Goal: Information Seeking & Learning: Learn about a topic

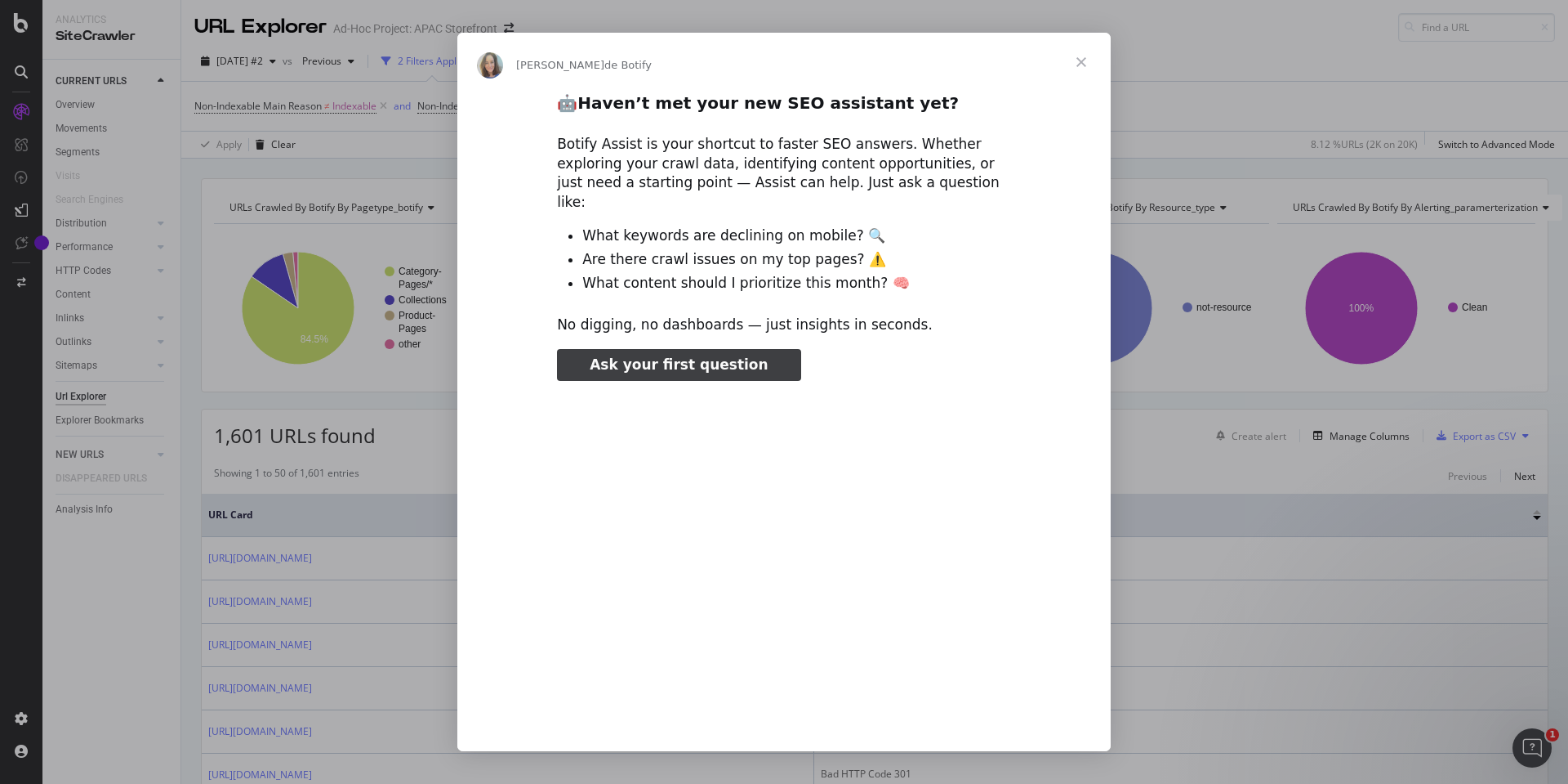
type input "866859"
click at [1087, 61] on span "Fermer" at bounding box center [1081, 62] width 59 height 59
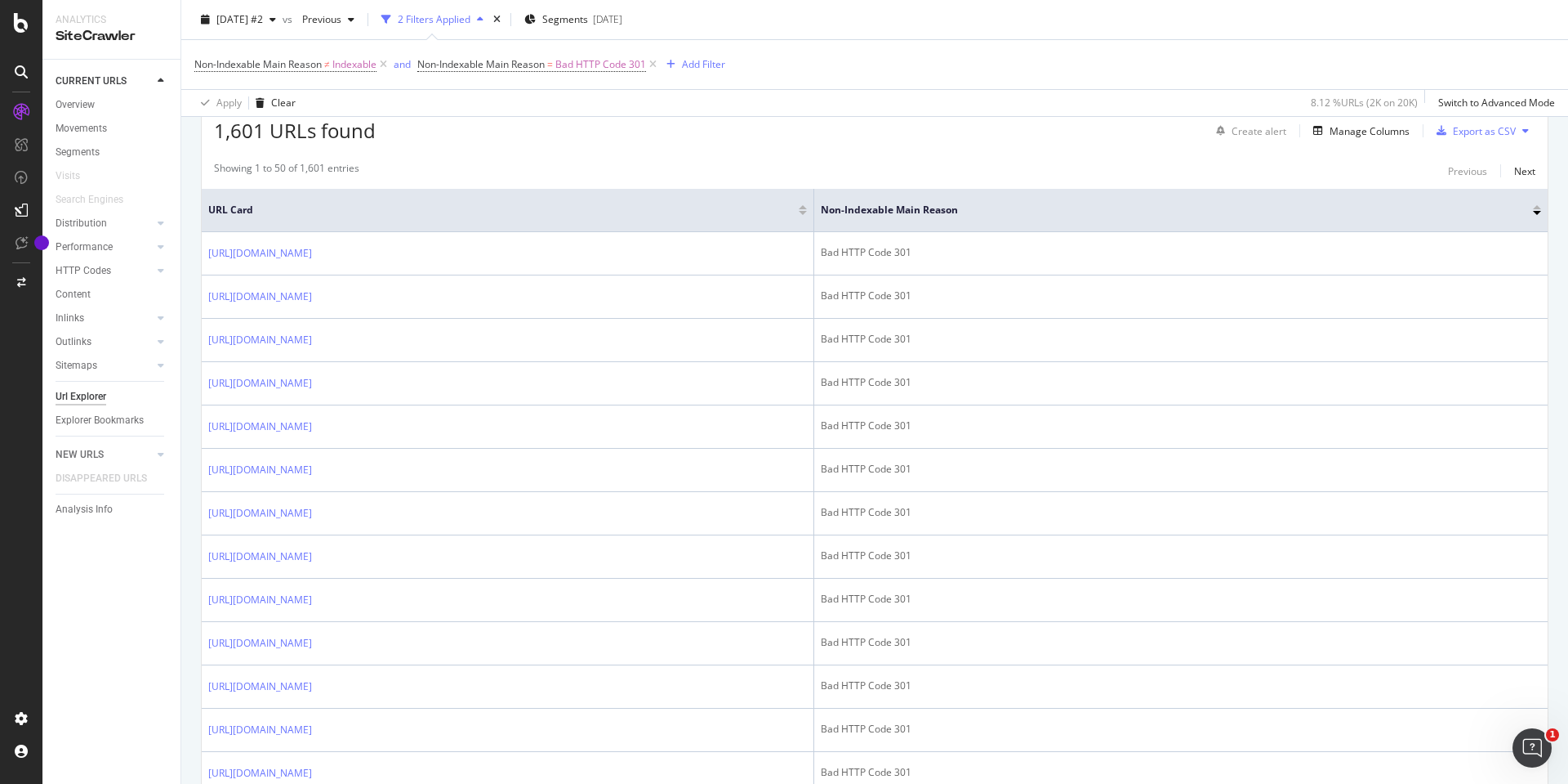
scroll to position [327, 0]
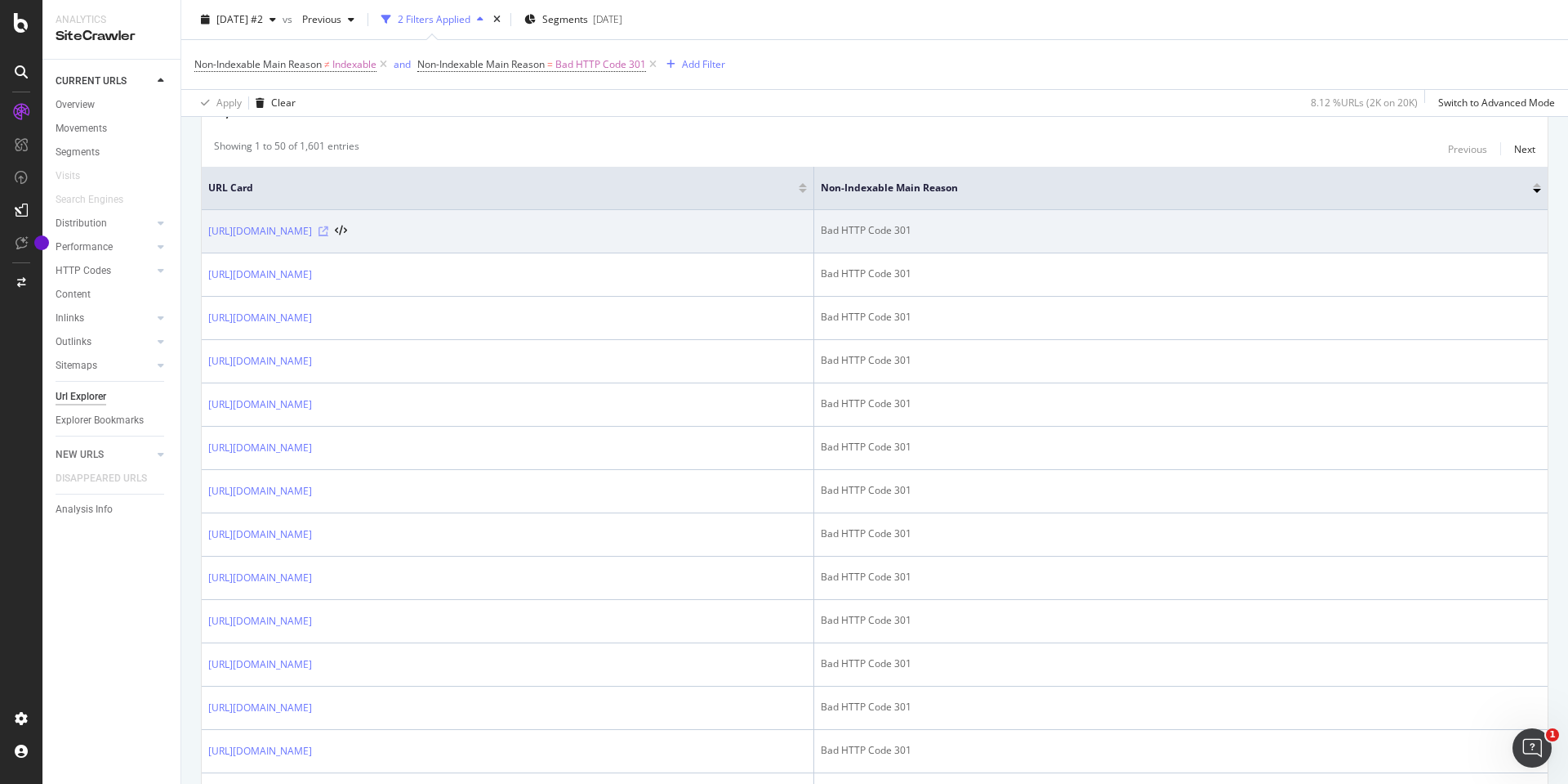
click at [328, 231] on icon at bounding box center [323, 231] width 9 height 9
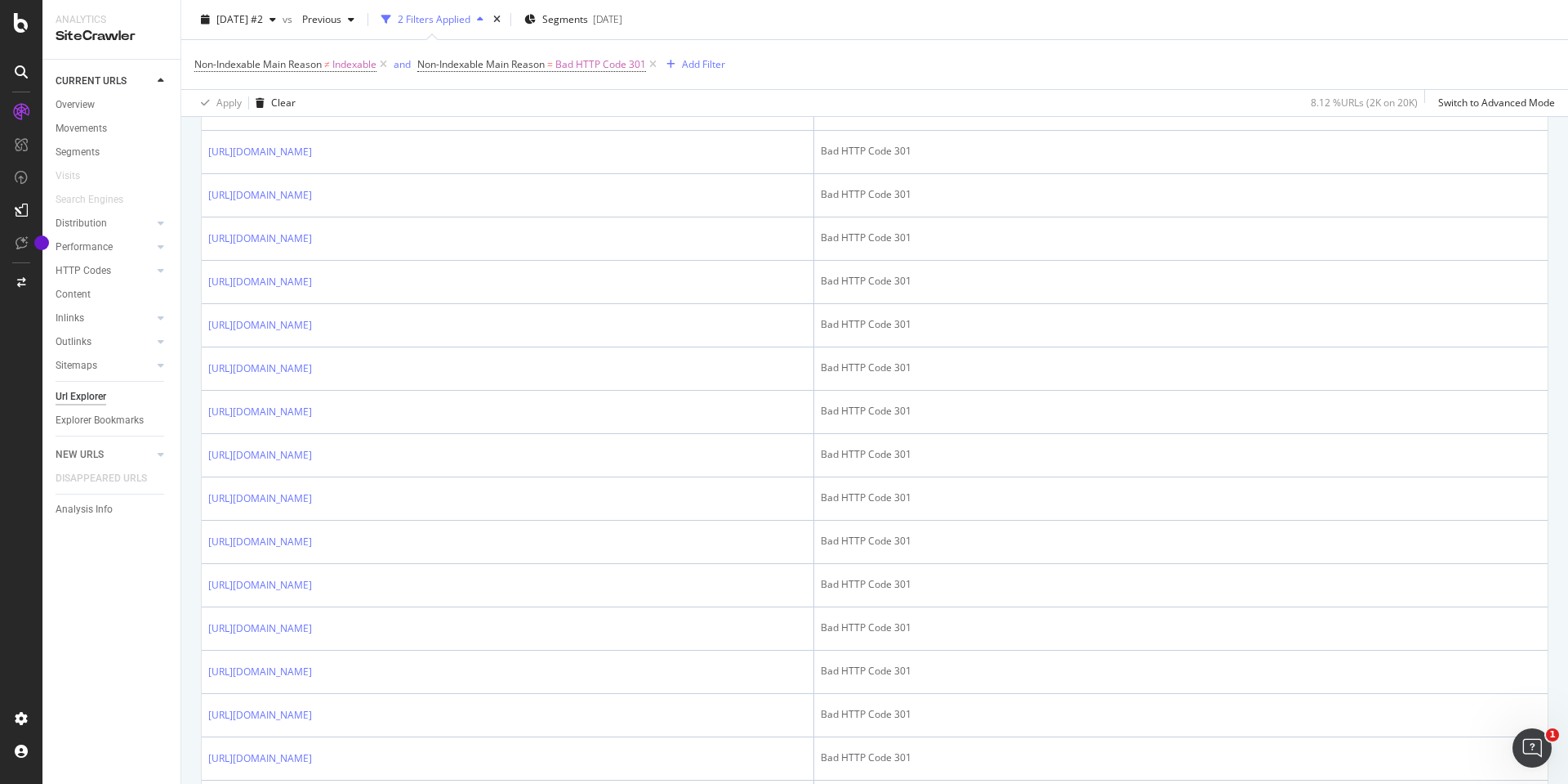
scroll to position [2013, 0]
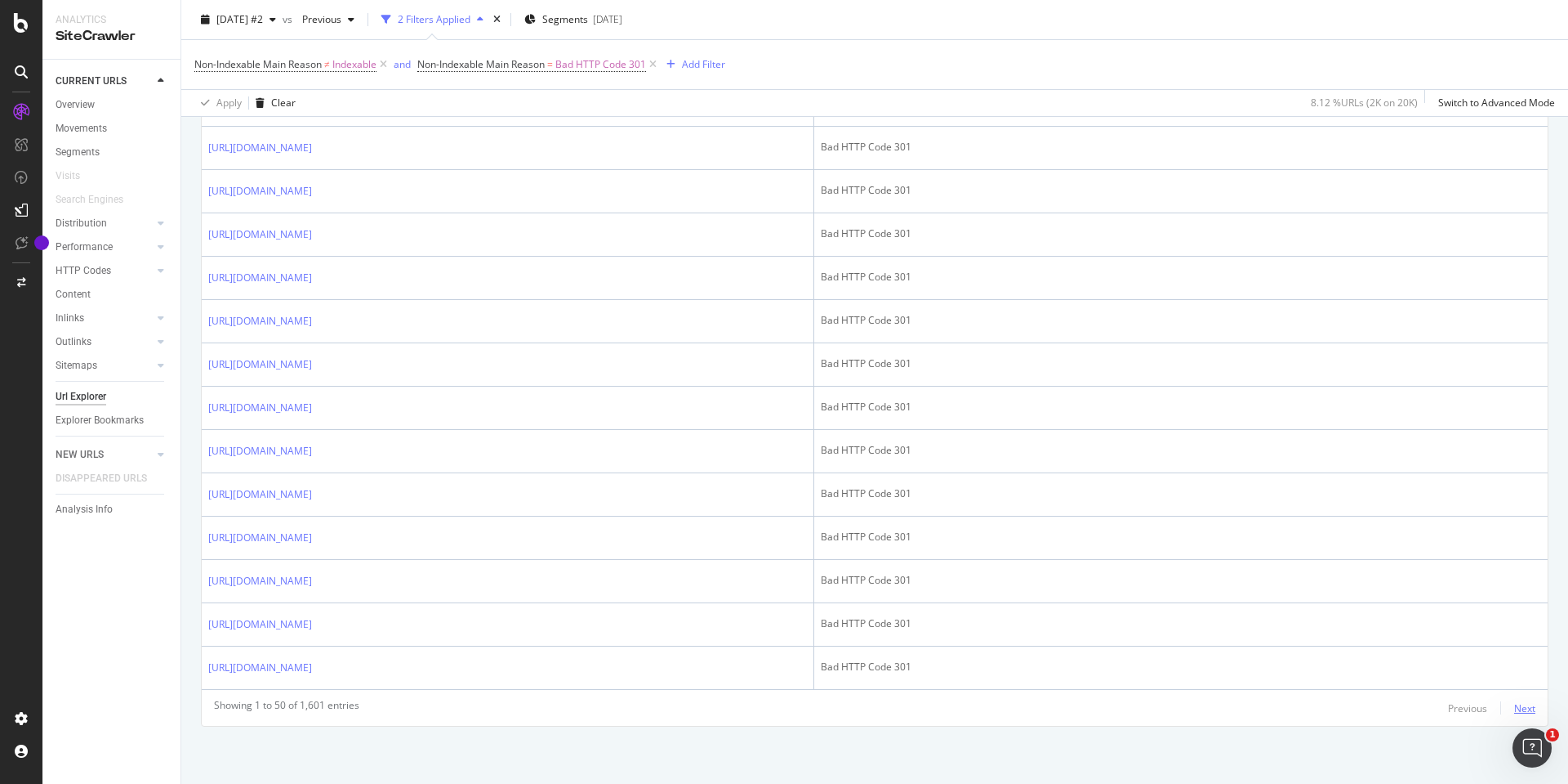
click at [1518, 710] on div "Next" at bounding box center [1524, 708] width 21 height 14
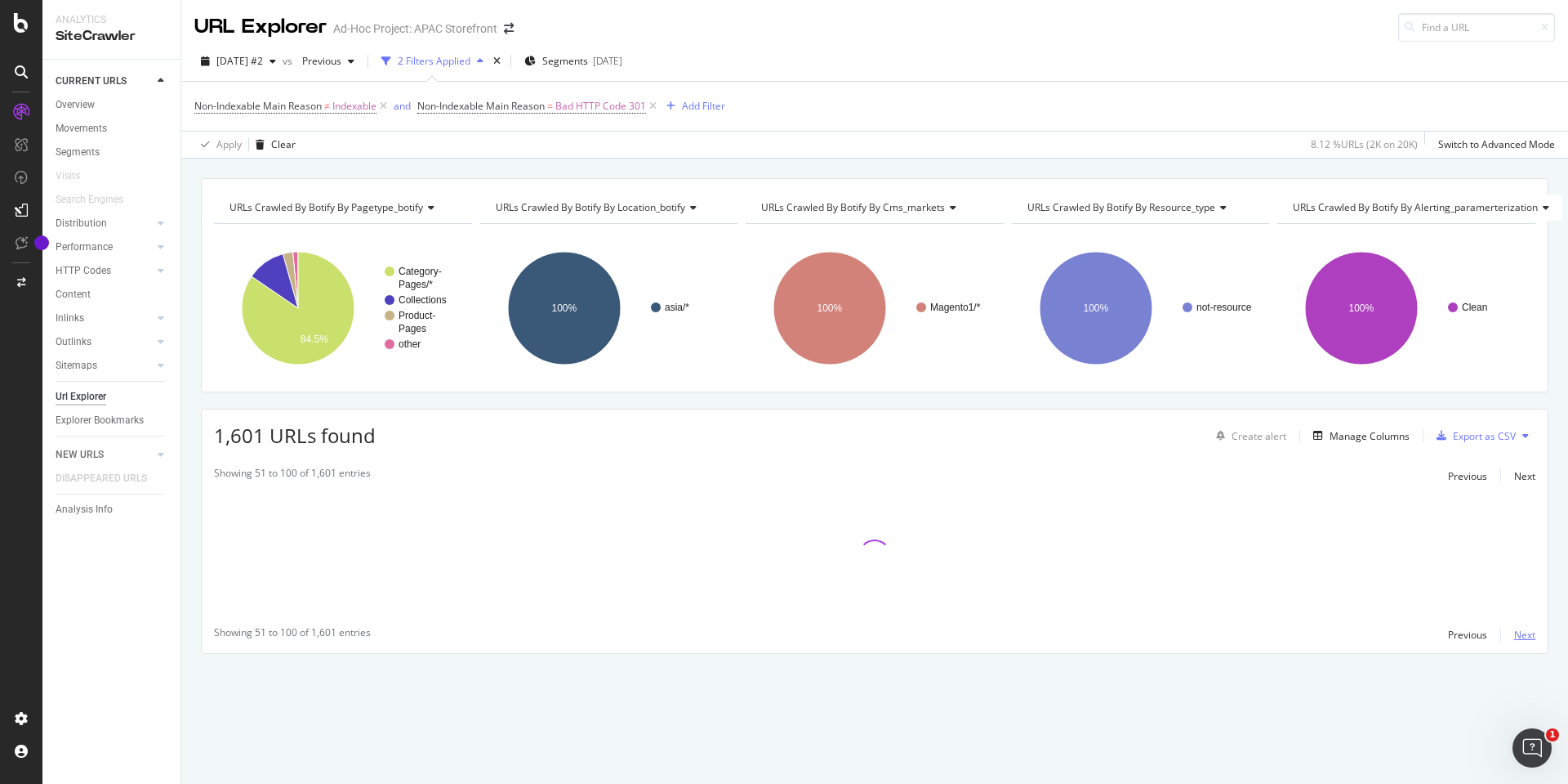
scroll to position [0, 0]
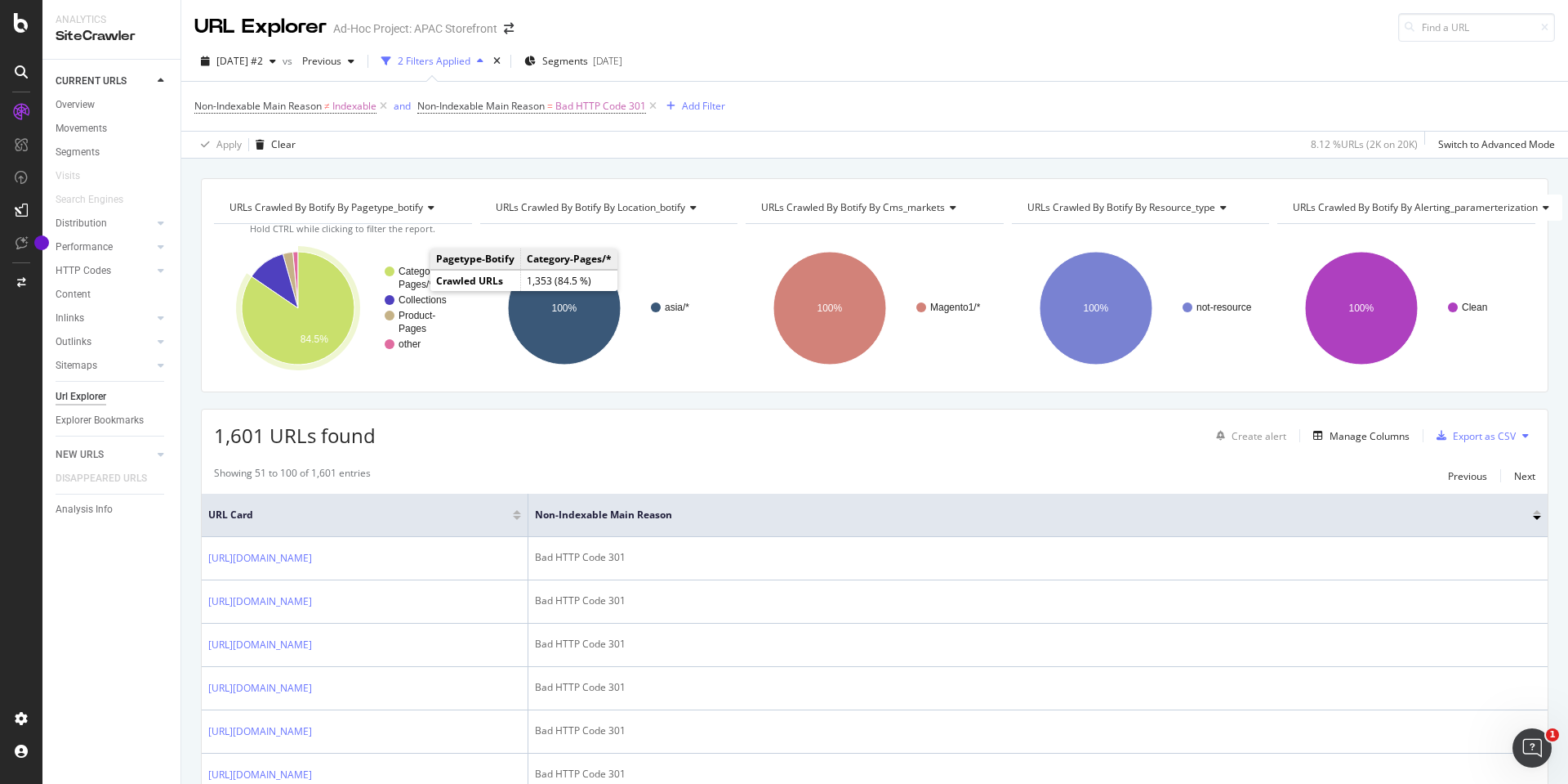
click at [417, 277] on text "Category-" at bounding box center [420, 271] width 44 height 11
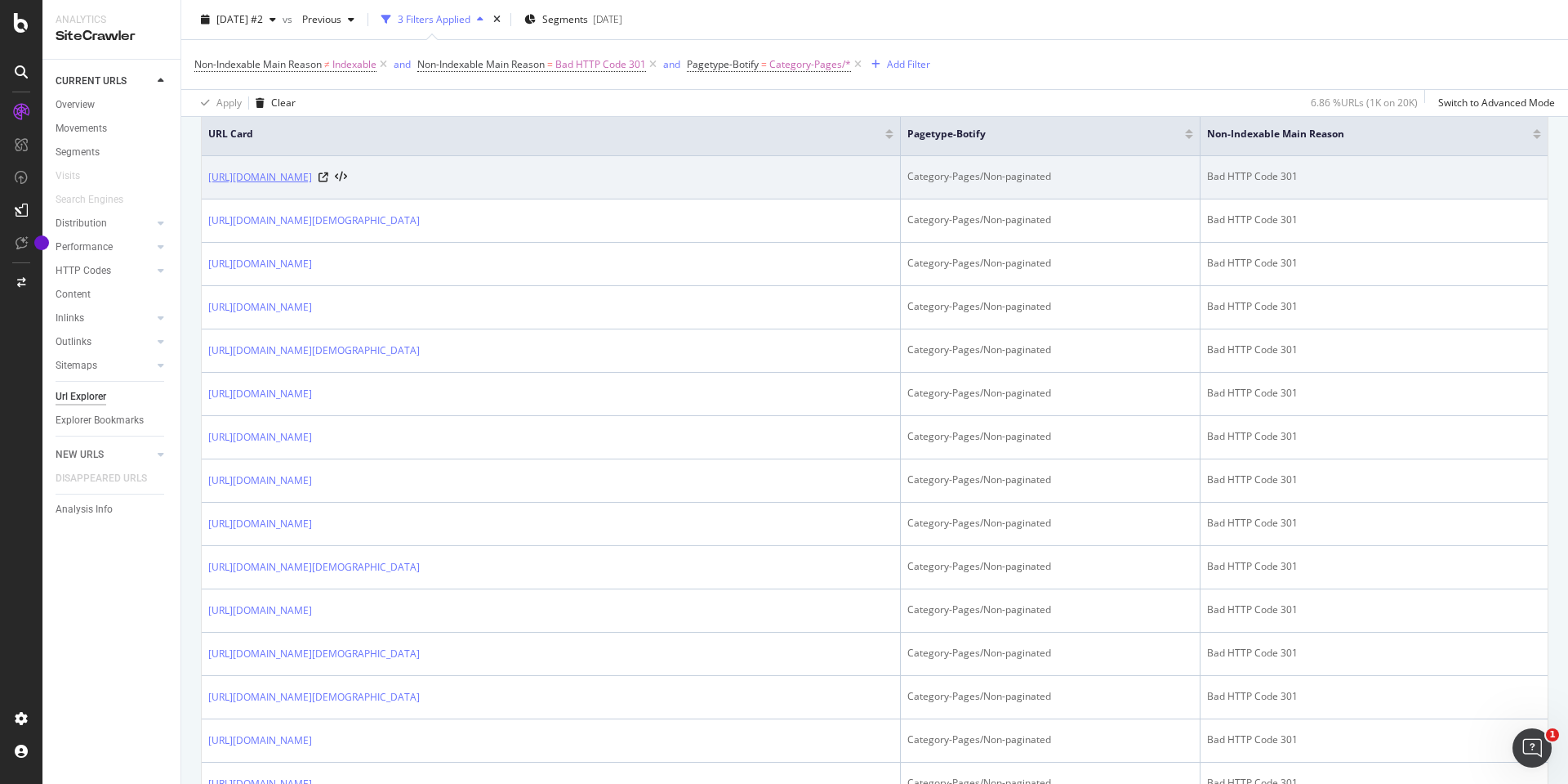
scroll to position [409, 0]
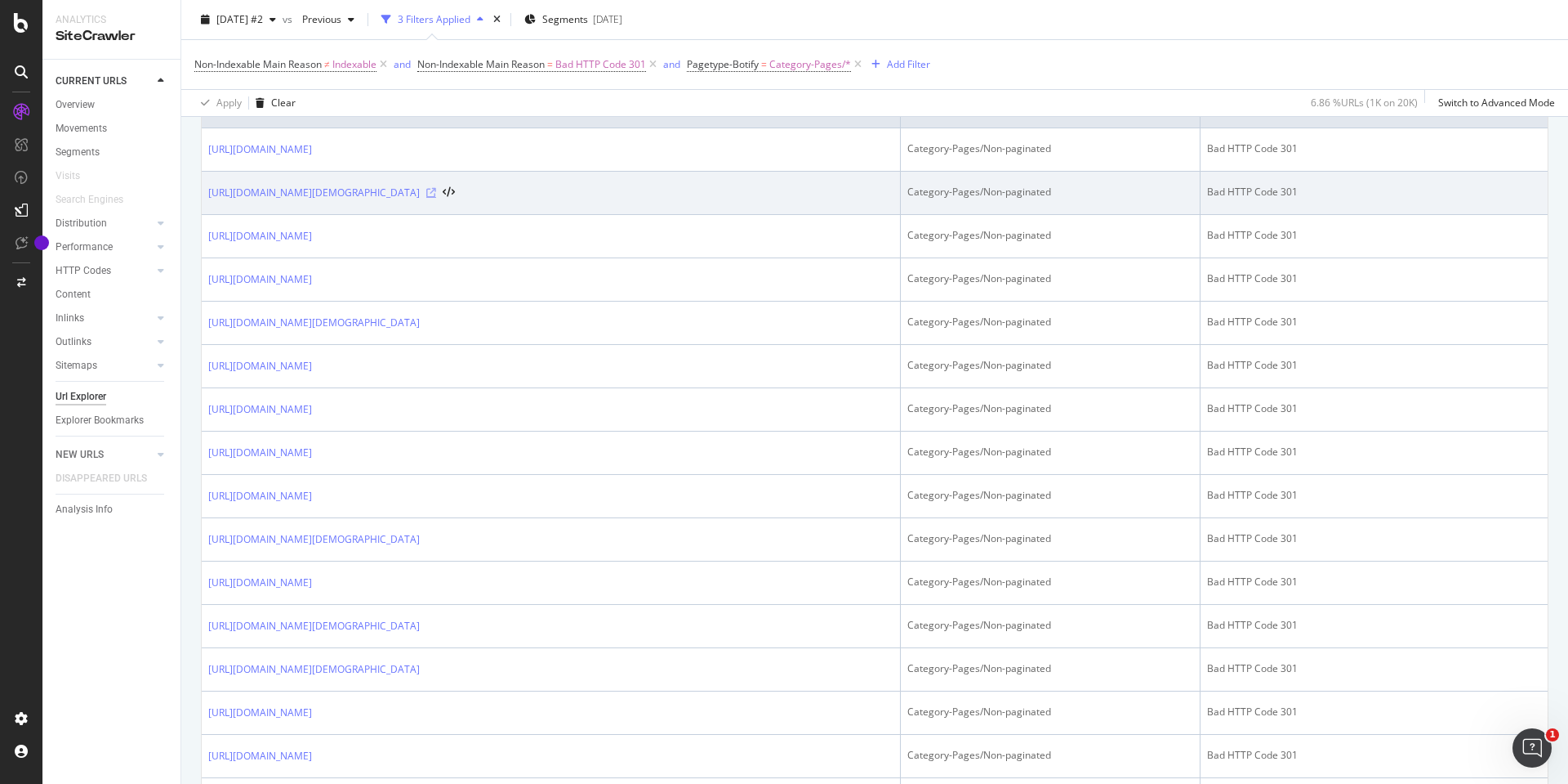
click at [436, 192] on icon at bounding box center [431, 192] width 9 height 9
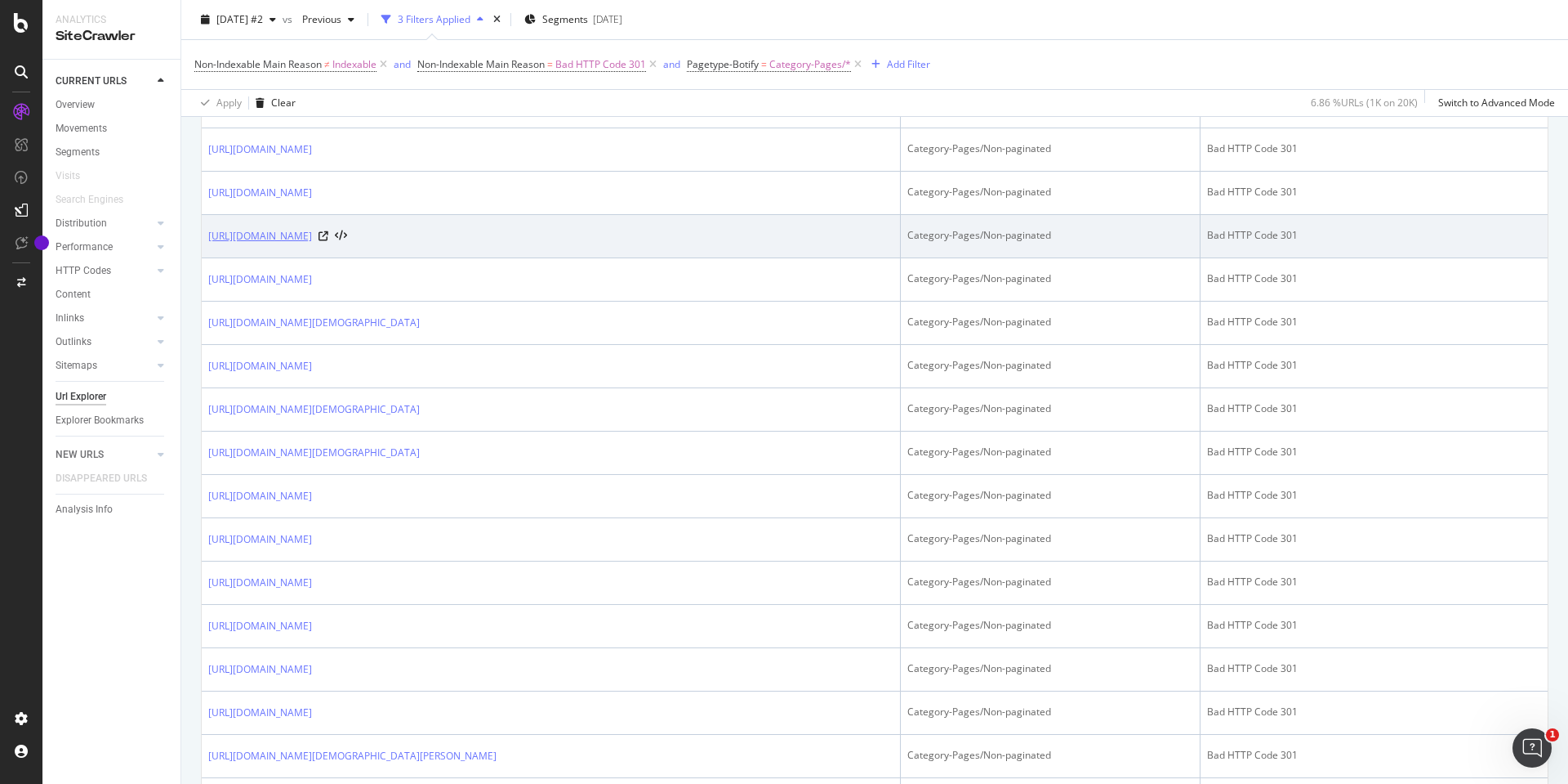
scroll to position [654, 0]
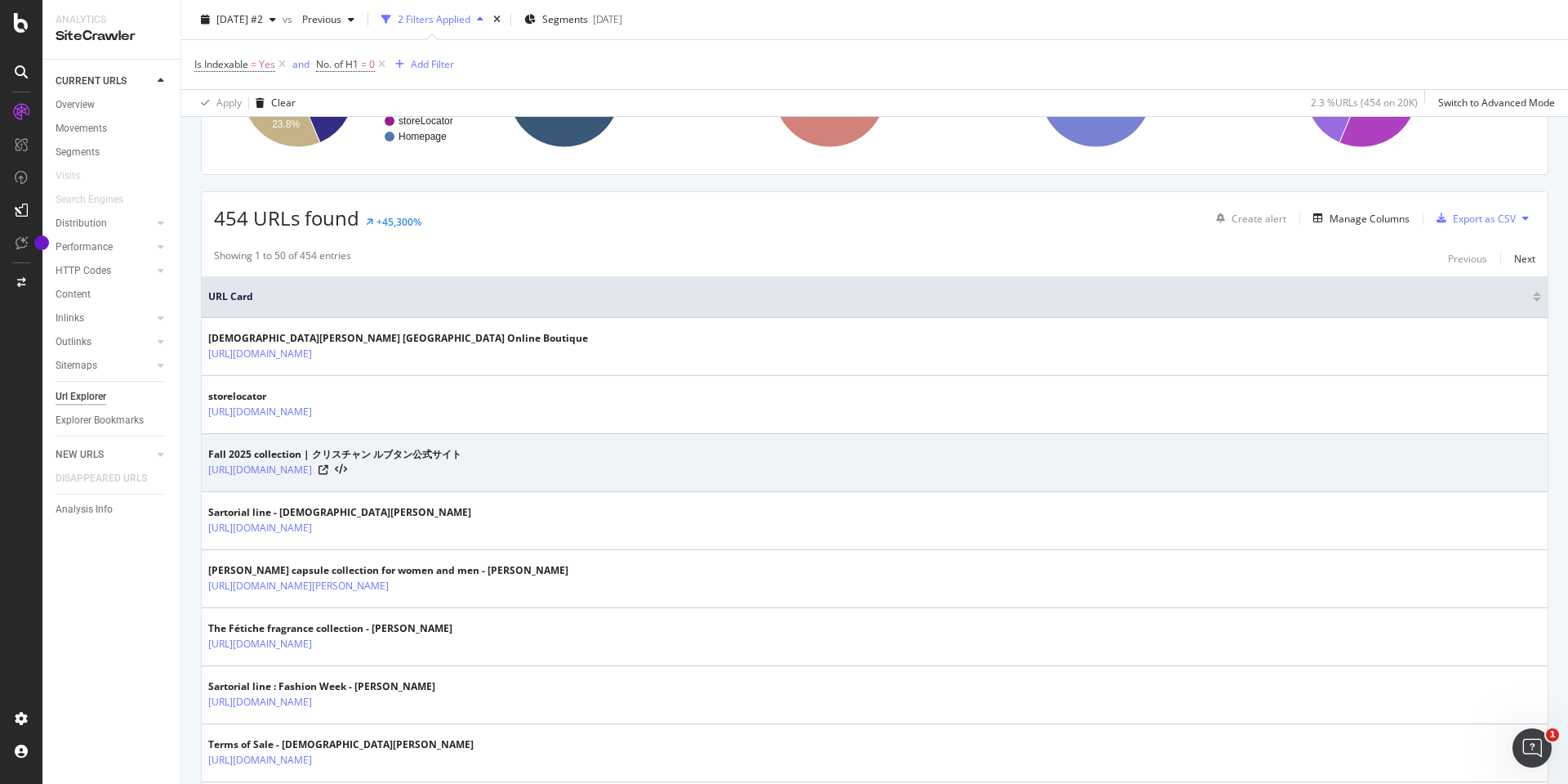
scroll to position [245, 0]
